Goal: Information Seeking & Learning: Learn about a topic

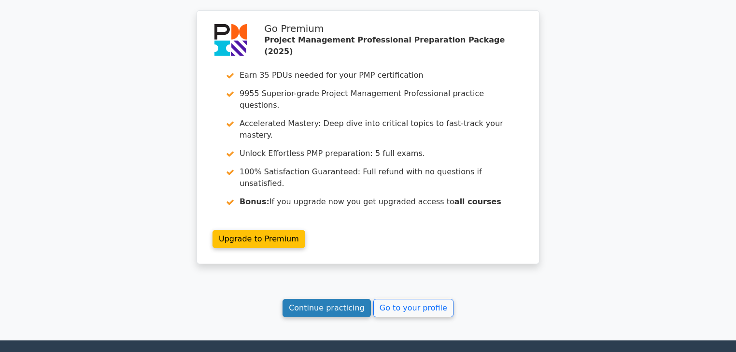
click at [348, 299] on link "Continue practicing" at bounding box center [326, 308] width 88 height 18
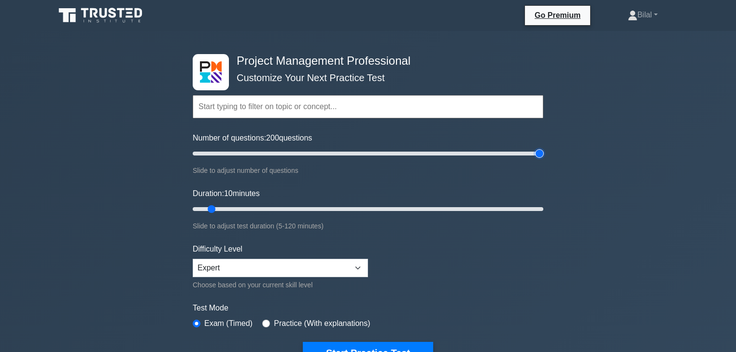
drag, startPoint x: 204, startPoint y: 152, endPoint x: 568, endPoint y: 165, distance: 363.8
type input "200"
click at [543, 159] on input "Number of questions: 200 questions" at bounding box center [368, 154] width 351 height 12
drag, startPoint x: 212, startPoint y: 209, endPoint x: 561, endPoint y: 219, distance: 349.2
type input "120"
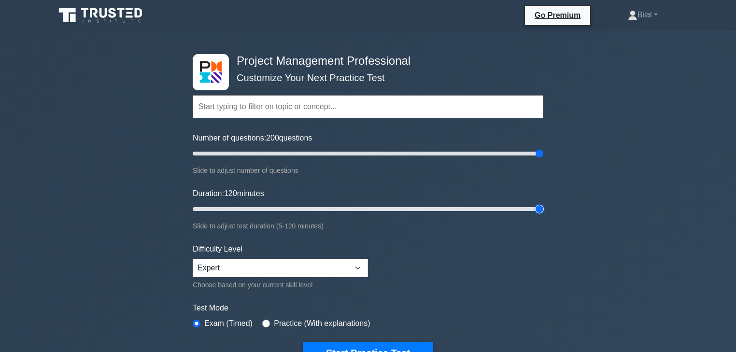
click at [543, 215] on input "Duration: 120 minutes" at bounding box center [368, 209] width 351 height 12
drag, startPoint x: 538, startPoint y: 155, endPoint x: 397, endPoint y: 154, distance: 141.5
type input "120"
click at [397, 154] on input "Number of questions: 120 questions" at bounding box center [368, 154] width 351 height 12
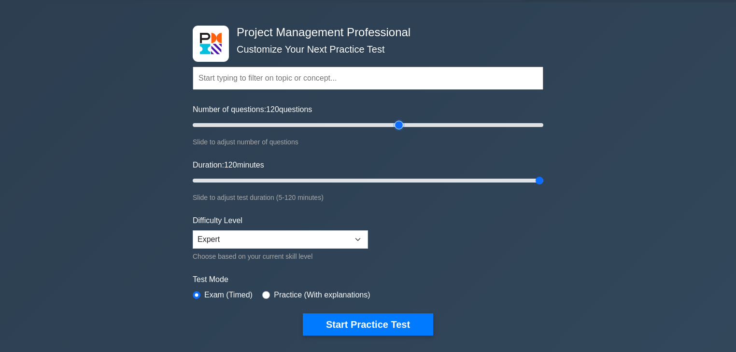
scroll to position [39, 0]
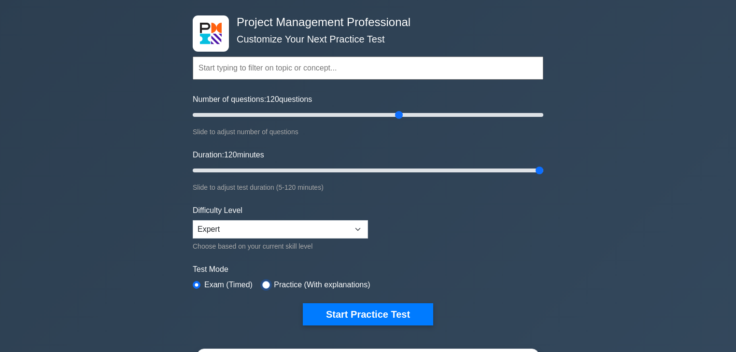
click at [265, 284] on input "radio" at bounding box center [266, 285] width 8 height 8
radio input "true"
click at [199, 281] on input "radio" at bounding box center [197, 285] width 8 height 8
radio input "true"
click at [565, 273] on div "Project Management Professional Customize Your Next Practice Test Topics Scope …" at bounding box center [368, 286] width 736 height 589
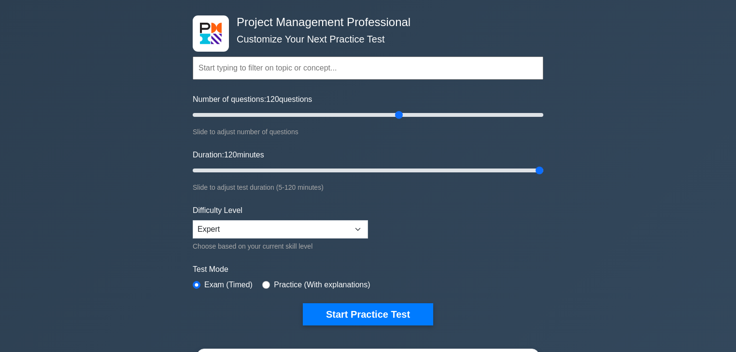
click at [565, 273] on div "Project Management Professional Customize Your Next Practice Test Topics Scope …" at bounding box center [368, 286] width 736 height 589
drag, startPoint x: 399, startPoint y: 116, endPoint x: 204, endPoint y: 110, distance: 195.6
type input "10"
click at [204, 110] on input "Number of questions: 10 questions" at bounding box center [368, 115] width 351 height 12
drag, startPoint x: 538, startPoint y: 170, endPoint x: 217, endPoint y: 172, distance: 321.6
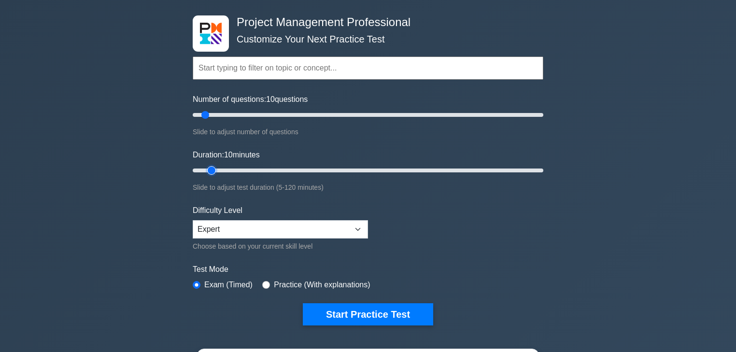
type input "10"
click at [217, 172] on input "Duration: 10 minutes" at bounding box center [368, 171] width 351 height 12
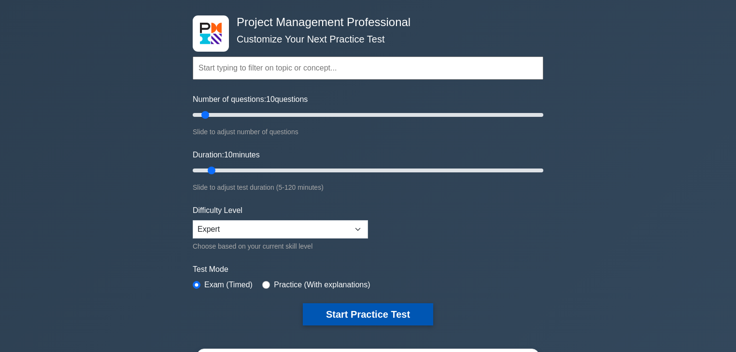
click at [375, 316] on button "Start Practice Test" at bounding box center [368, 314] width 130 height 22
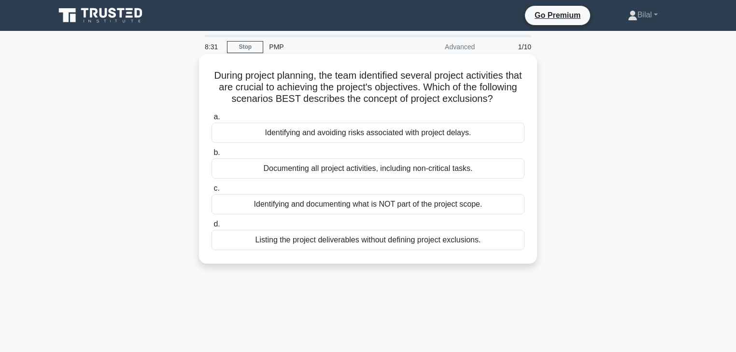
click at [435, 214] on div "Identifying and documenting what is NOT part of the project scope." at bounding box center [367, 204] width 313 height 20
click at [211, 192] on input "c. Identifying and documenting what is NOT part of the project scope." at bounding box center [211, 188] width 0 height 6
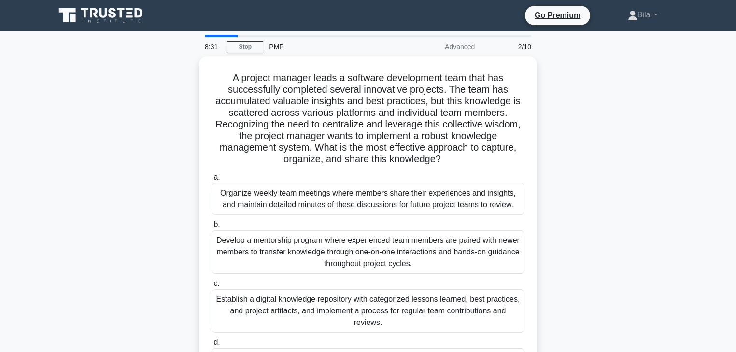
click at [614, 241] on div "A project manager leads a software development team that has successfully compl…" at bounding box center [367, 230] width 637 height 349
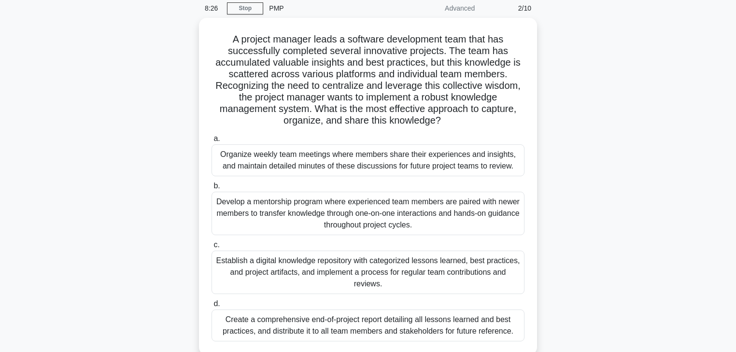
click at [614, 288] on div "A project manager leads a software development team that has successfully compl…" at bounding box center [367, 192] width 637 height 349
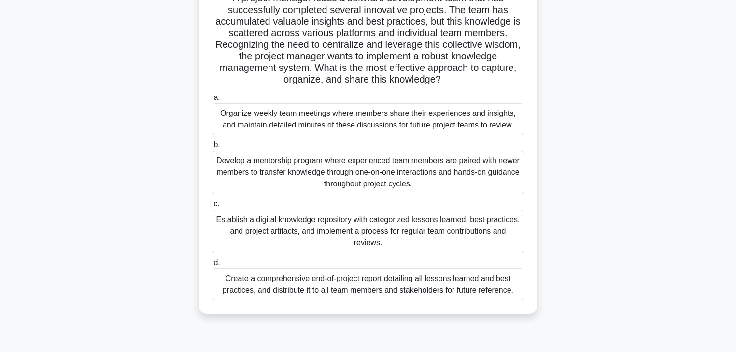
click at [489, 229] on div "Establish a digital knowledge repository with categorized lessons learned, best…" at bounding box center [367, 231] width 313 height 43
click at [211, 207] on input "c. Establish a digital knowledge repository with categorized lessons learned, b…" at bounding box center [211, 204] width 0 height 6
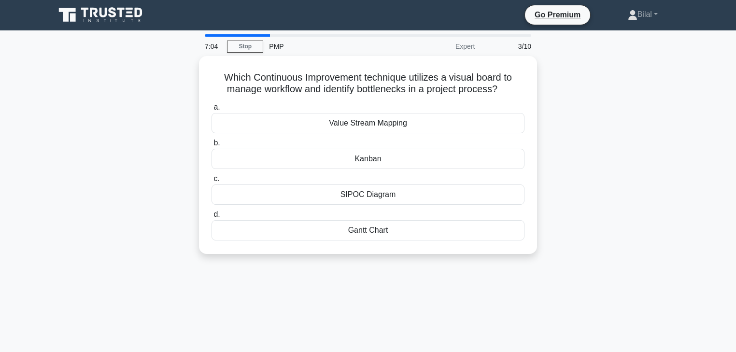
scroll to position [0, 0]
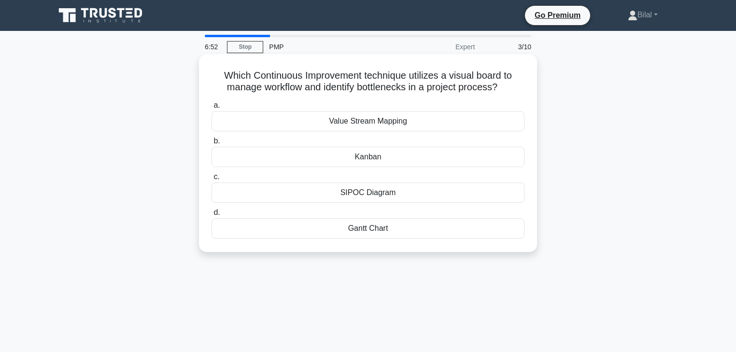
click at [488, 124] on div "Value Stream Mapping" at bounding box center [367, 121] width 313 height 20
click at [211, 109] on input "a. Value Stream Mapping" at bounding box center [211, 105] width 0 height 6
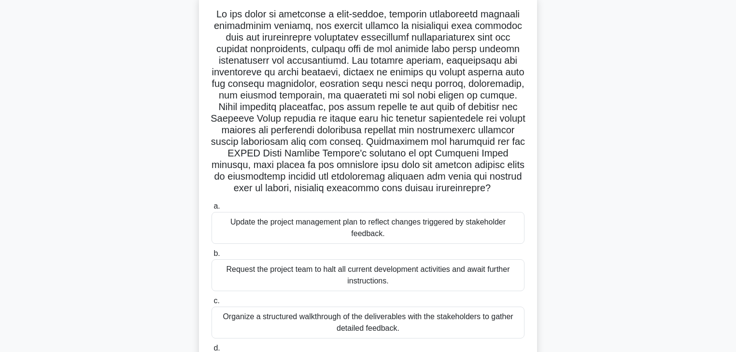
scroll to position [77, 0]
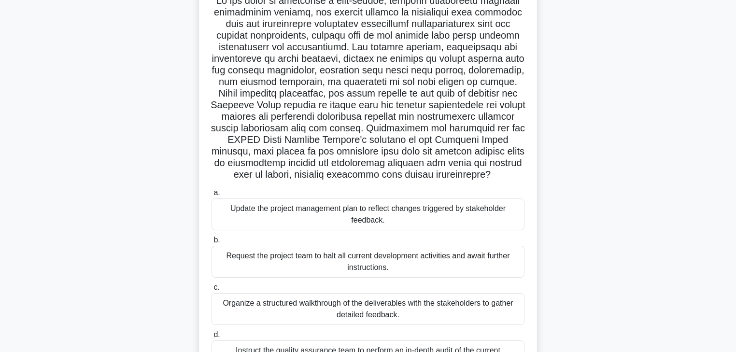
click at [621, 127] on div ".spinner_0XTQ{transform-origin:center;animation:spinner_y6GP .75s linear infini…" at bounding box center [367, 188] width 637 height 418
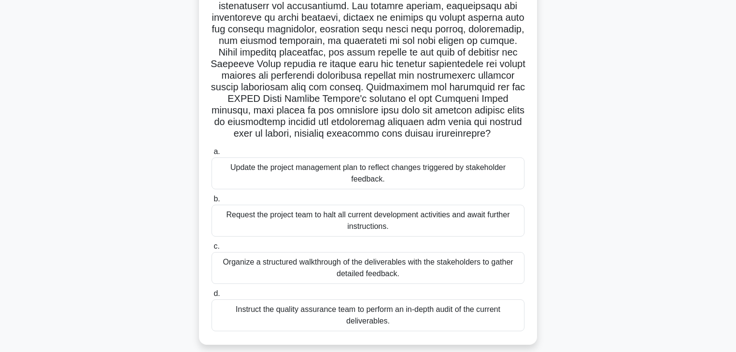
click at [482, 273] on div "Organize a structured walkthrough of the deliverables with the stakeholders to …" at bounding box center [367, 268] width 313 height 32
click at [211, 250] on input "c. Organize a structured walkthrough of the deliverables with the stakeholders …" at bounding box center [211, 246] width 0 height 6
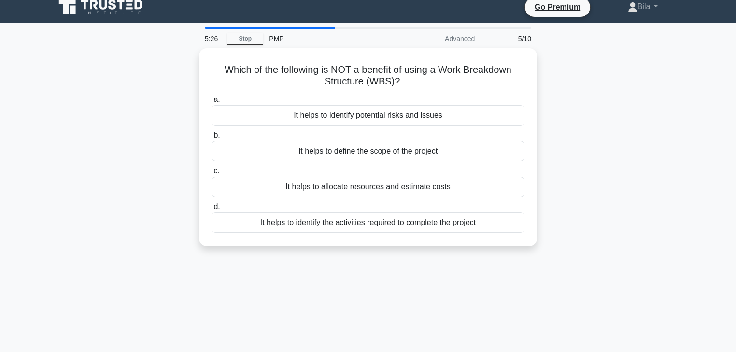
scroll to position [0, 0]
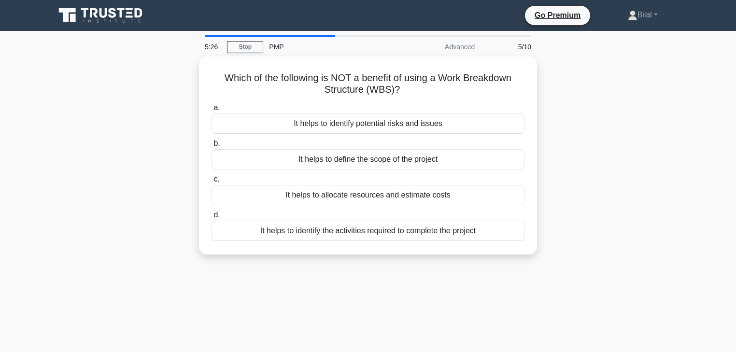
click at [601, 249] on div "Which of the following is NOT a benefit of using a Work Breakdown Structure (WB…" at bounding box center [367, 161] width 637 height 210
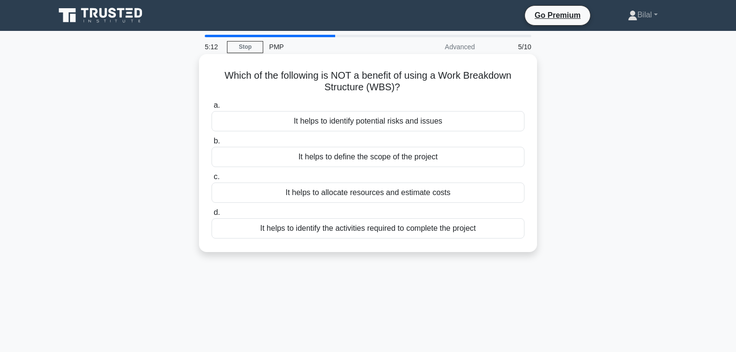
click at [436, 158] on div "It helps to define the scope of the project" at bounding box center [367, 157] width 313 height 20
click at [211, 144] on input "b. It helps to define the scope of the project" at bounding box center [211, 141] width 0 height 6
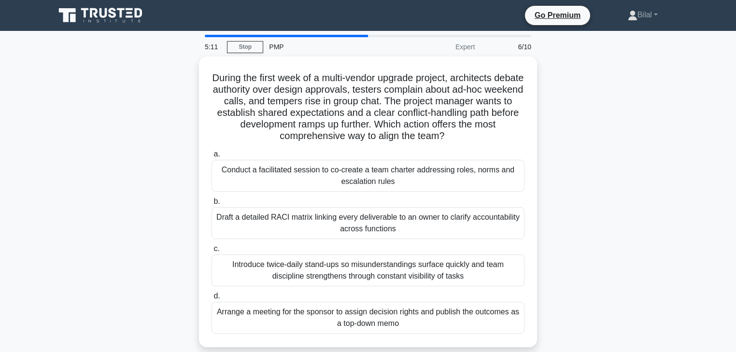
click at [620, 164] on div "During the first week of a multi-vendor upgrade project, architects debate auth…" at bounding box center [367, 207] width 637 height 302
click at [249, 48] on link "Stop" at bounding box center [245, 47] width 36 height 12
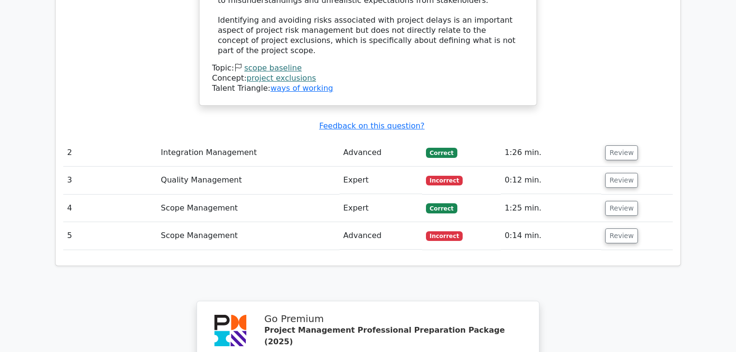
scroll to position [1120, 0]
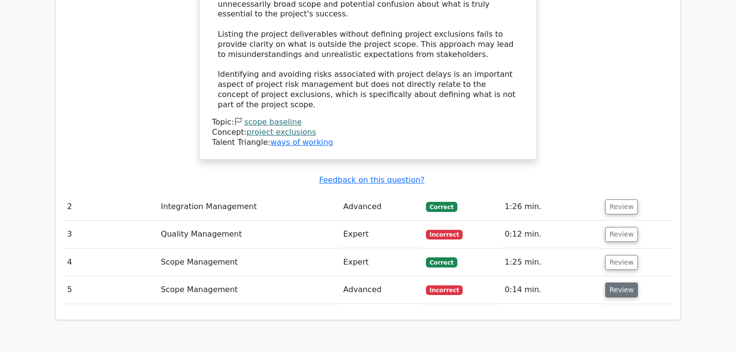
click at [618, 282] on button "Review" at bounding box center [621, 289] width 33 height 15
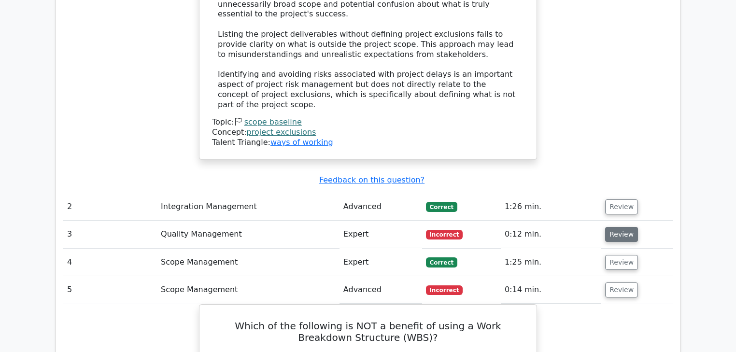
click at [622, 227] on button "Review" at bounding box center [621, 234] width 33 height 15
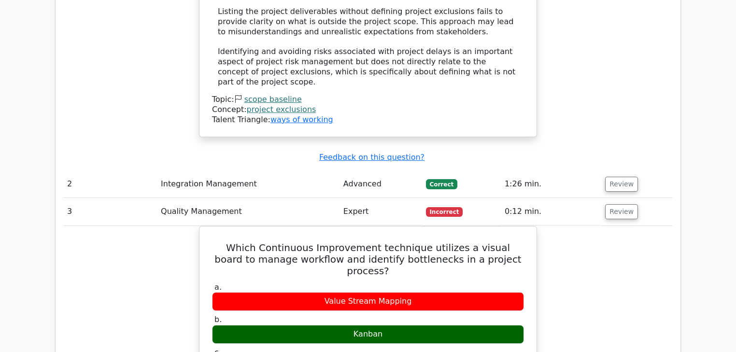
scroll to position [1159, 0]
